Goal: Complete application form: Complete application form

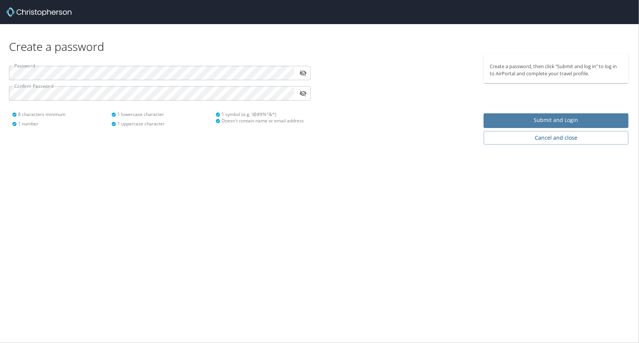
click at [595, 119] on span "Submit and Login" at bounding box center [556, 120] width 133 height 9
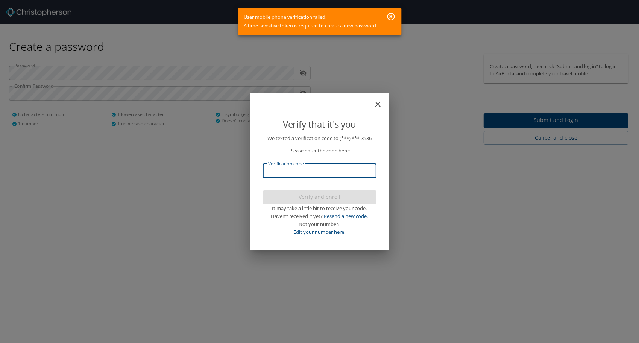
click at [346, 175] on input "Verification code" at bounding box center [320, 171] width 114 height 14
click at [371, 113] on div "Verify that it's you" at bounding box center [320, 119] width 114 height 29
click at [379, 106] on icon "close" at bounding box center [378, 104] width 9 height 9
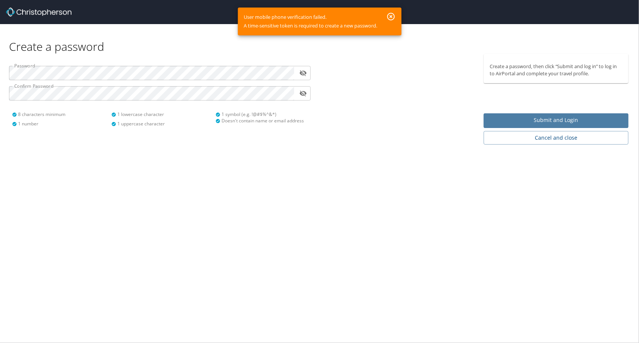
click at [516, 120] on span "Submit and Login" at bounding box center [556, 120] width 133 height 9
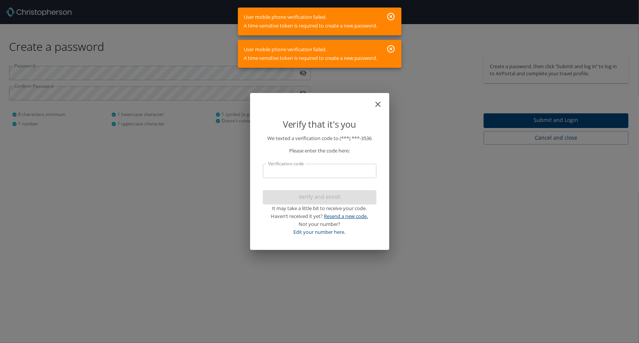
click at [363, 214] on link "Resend a new code." at bounding box center [346, 216] width 44 height 7
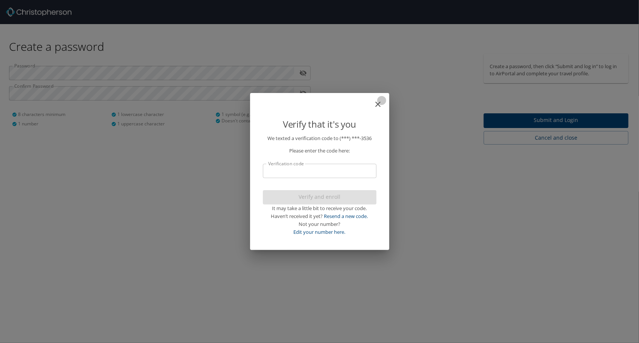
click at [380, 105] on icon "close" at bounding box center [378, 104] width 9 height 9
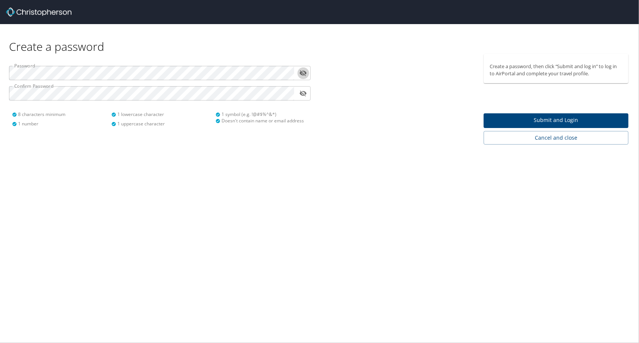
click at [305, 77] on button "toggle password visibility" at bounding box center [303, 73] width 12 height 12
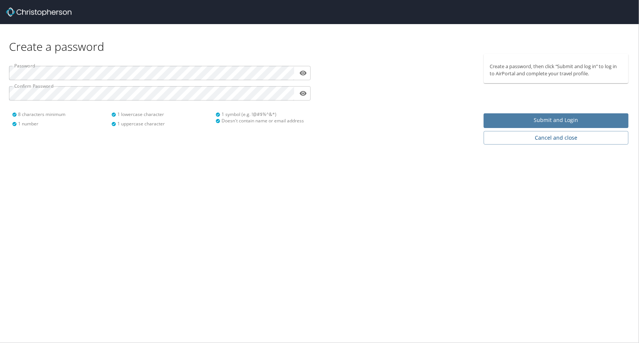
click at [542, 118] on span "Submit and Login" at bounding box center [556, 120] width 133 height 9
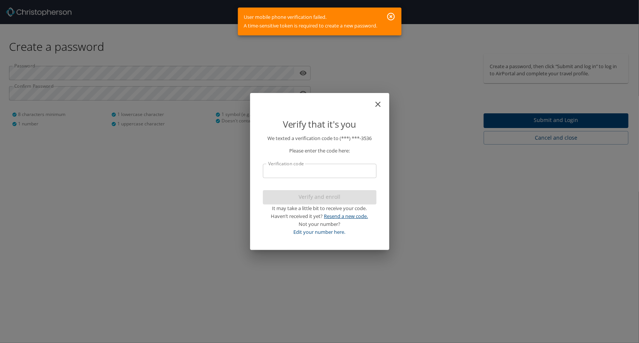
click at [345, 213] on link "Resend a new code." at bounding box center [346, 216] width 44 height 7
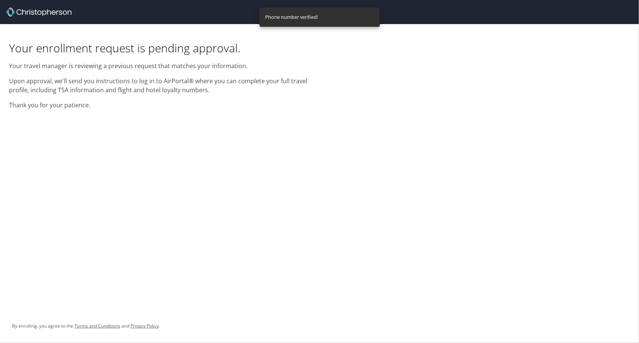
click at [122, 108] on p "Thank you for your patience." at bounding box center [160, 104] width 302 height 9
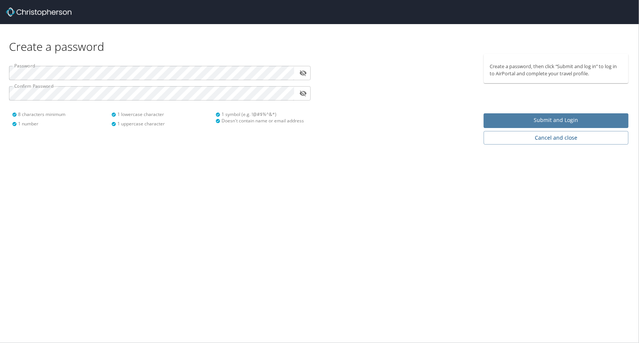
click at [568, 116] on span "Submit and Login" at bounding box center [556, 120] width 133 height 9
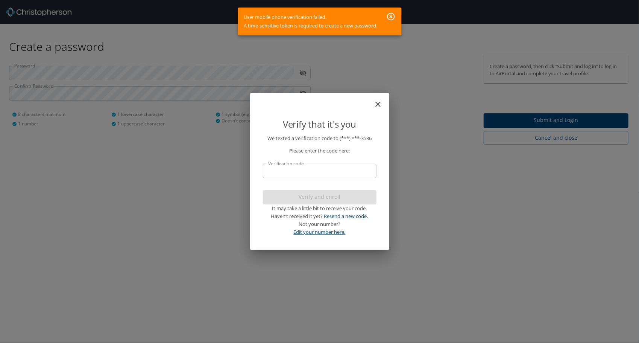
click at [336, 230] on link "Edit your number here." at bounding box center [320, 231] width 52 height 7
select select "US"
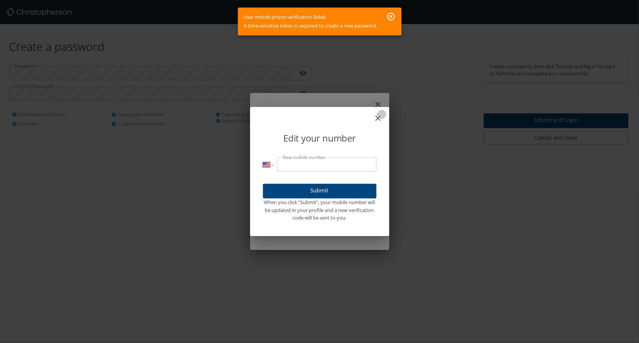
click at [378, 122] on icon "close" at bounding box center [378, 118] width 9 height 9
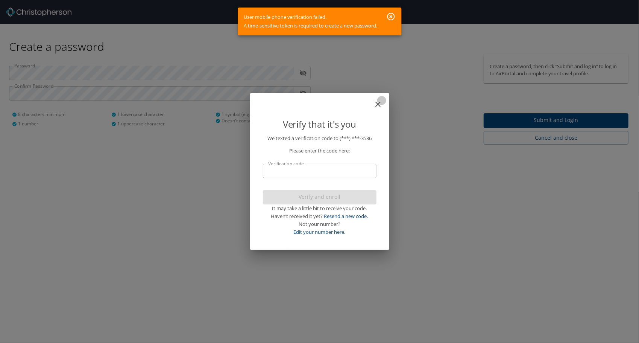
click at [382, 105] on icon "close" at bounding box center [378, 104] width 9 height 9
